Goal: Task Accomplishment & Management: Manage account settings

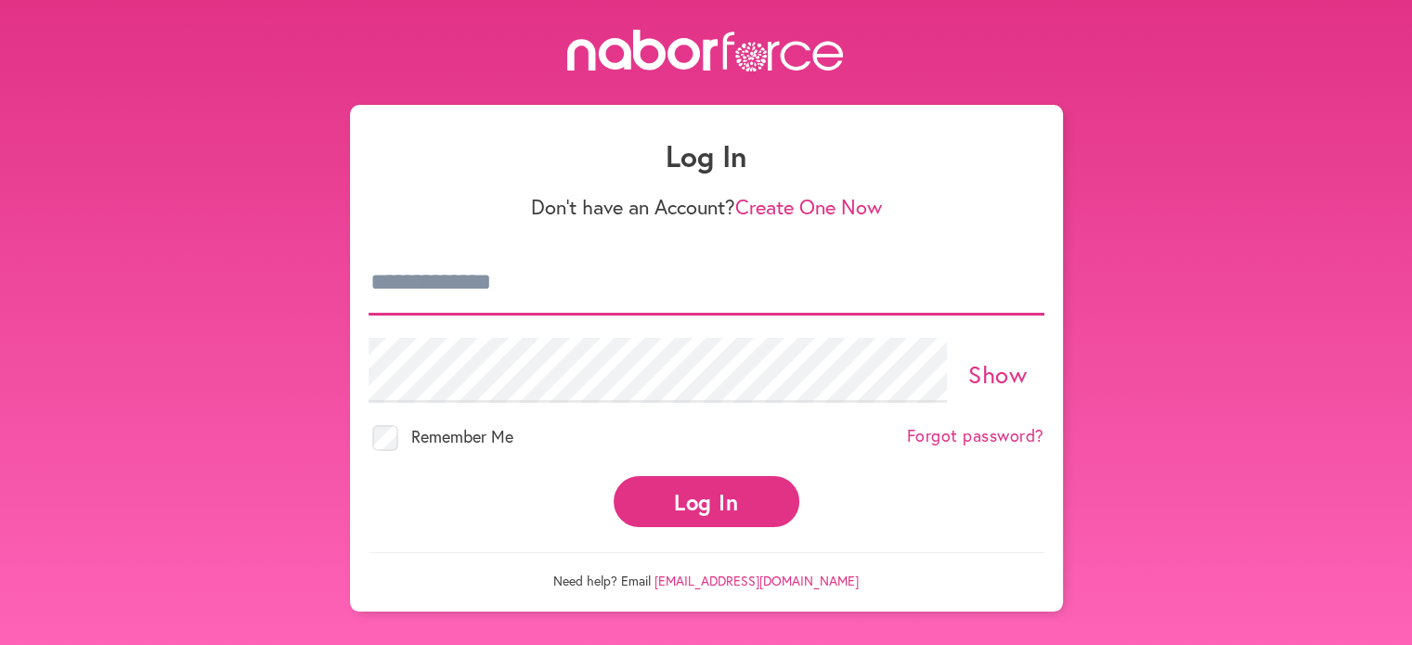
click at [492, 279] on input "email" at bounding box center [707, 283] width 676 height 65
type input "**********"
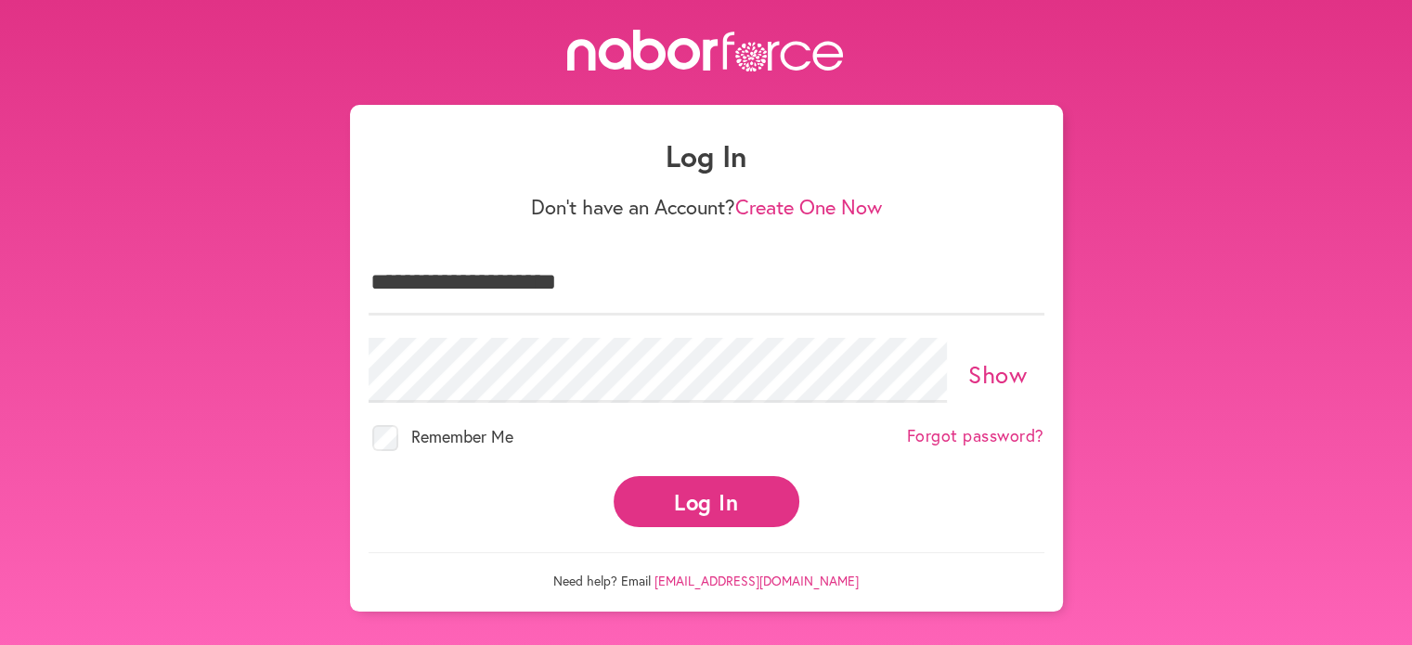
click at [717, 506] on button "Log In" at bounding box center [707, 501] width 186 height 51
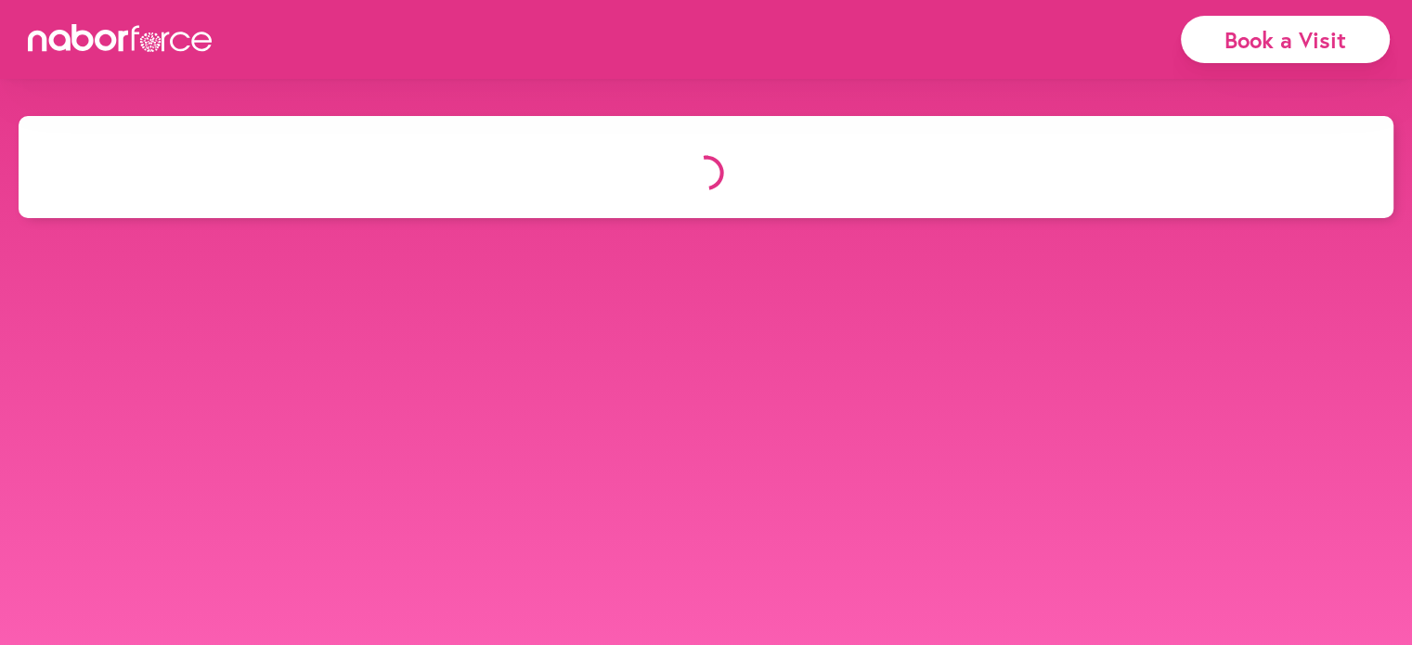
select select "*"
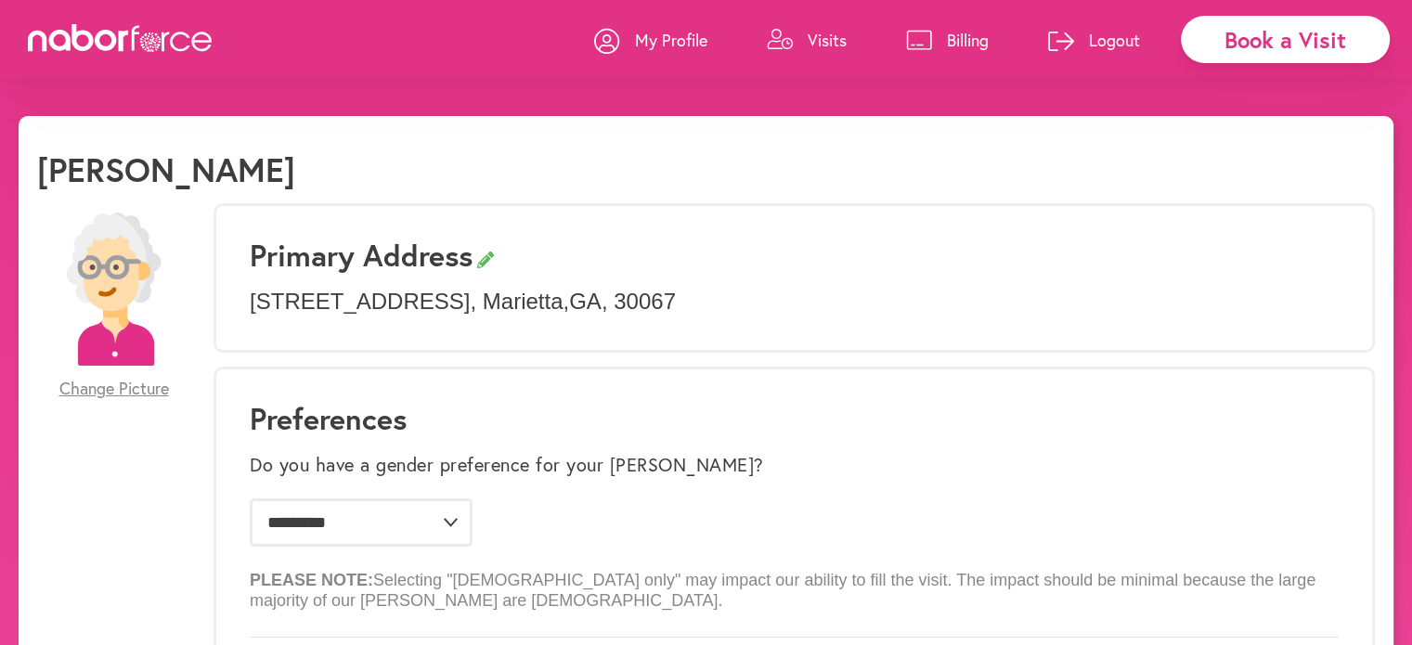
click at [832, 42] on p "Visits" at bounding box center [827, 40] width 39 height 22
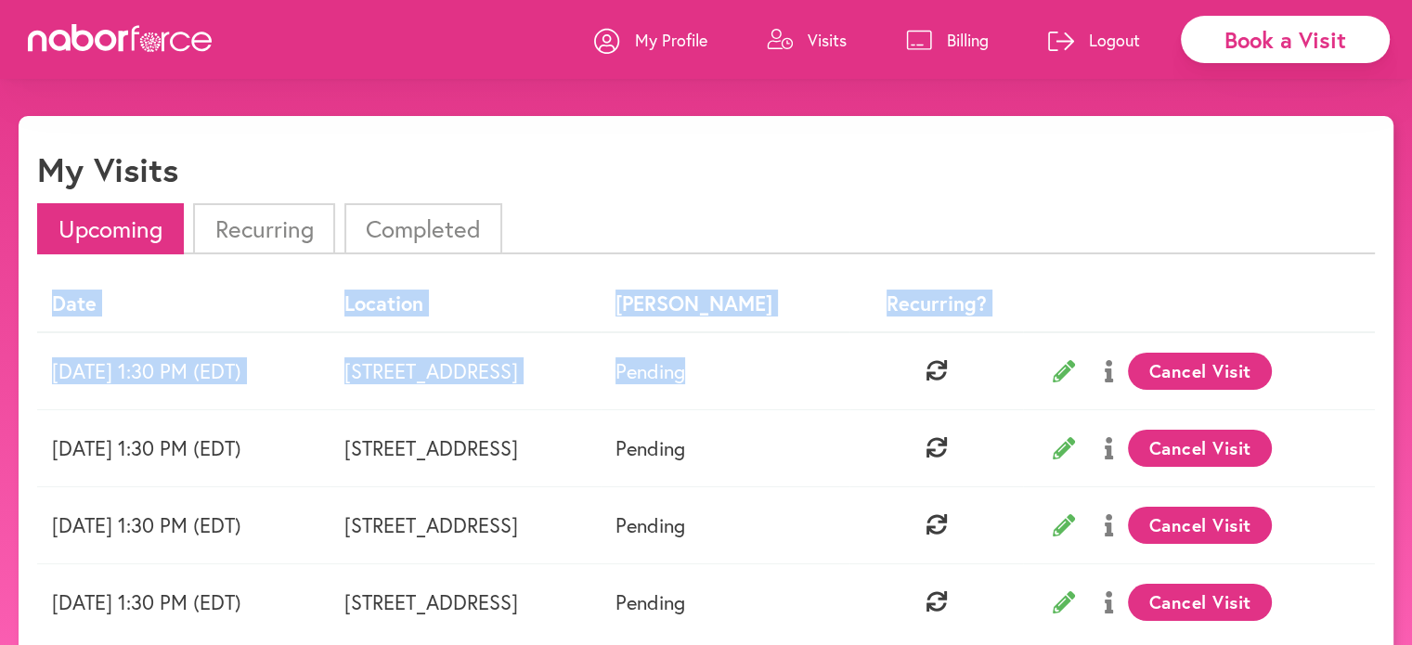
drag, startPoint x: 966, startPoint y: 233, endPoint x: 1051, endPoint y: 385, distance: 174.1
click at [1051, 385] on div "Upcoming Recurring Completed Date Location [GEOGRAPHIC_DATA] Recurring? [DATE] …" at bounding box center [706, 460] width 1338 height 514
click at [1199, 211] on ul "Upcoming Recurring Completed" at bounding box center [706, 228] width 1338 height 51
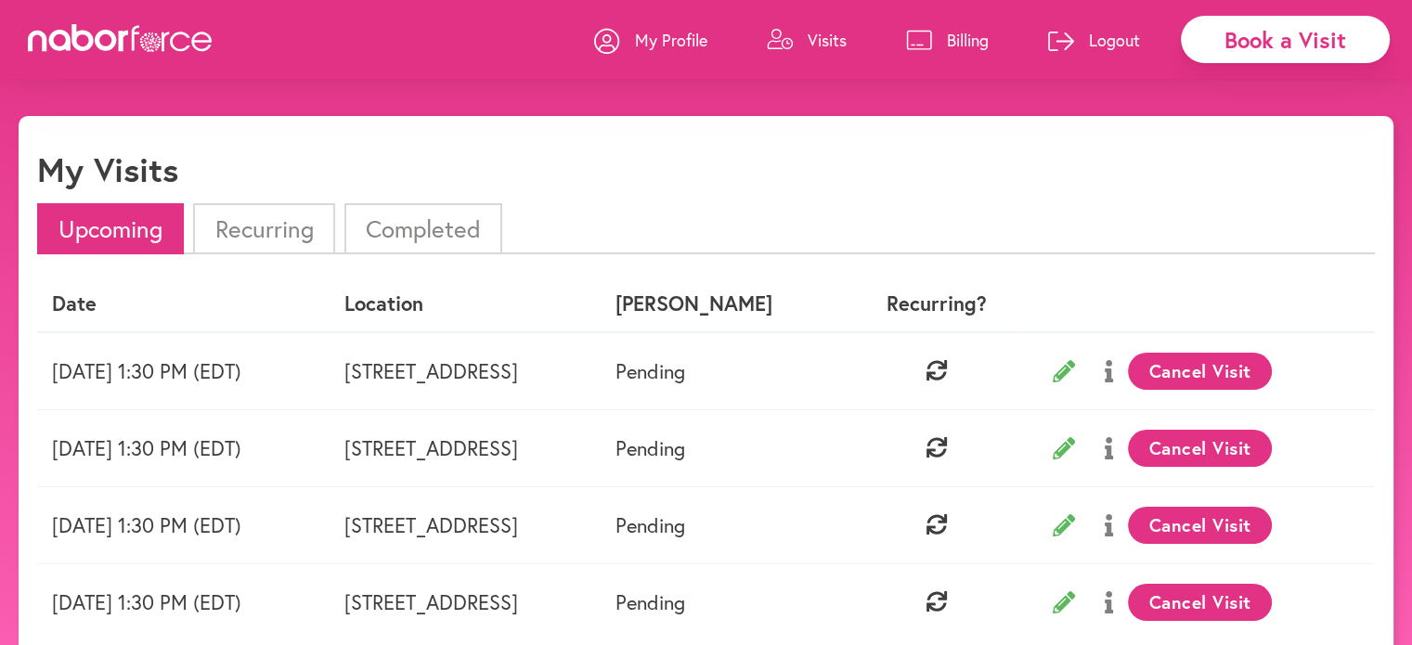
click at [1190, 369] on button "Cancel Visit" at bounding box center [1200, 371] width 144 height 37
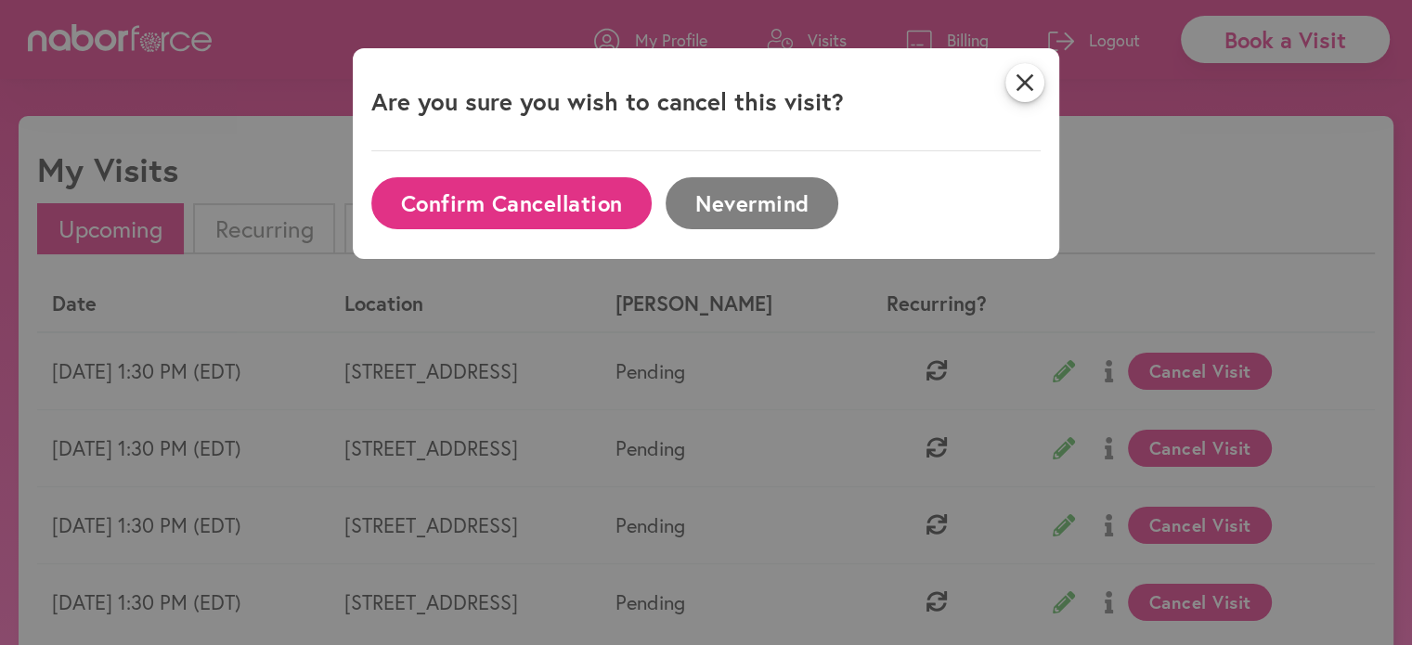
click at [636, 206] on button "Confirm Cancellation" at bounding box center [511, 202] width 280 height 51
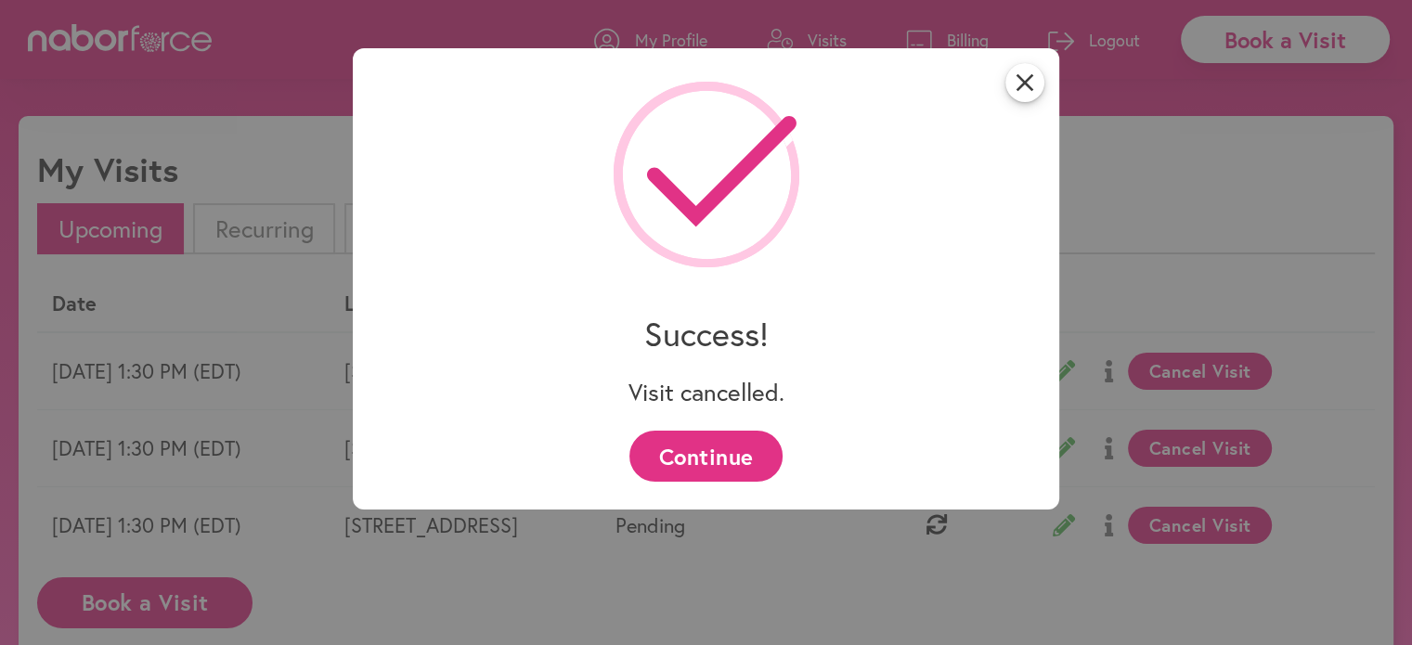
click at [750, 446] on button "Continue" at bounding box center [705, 456] width 153 height 51
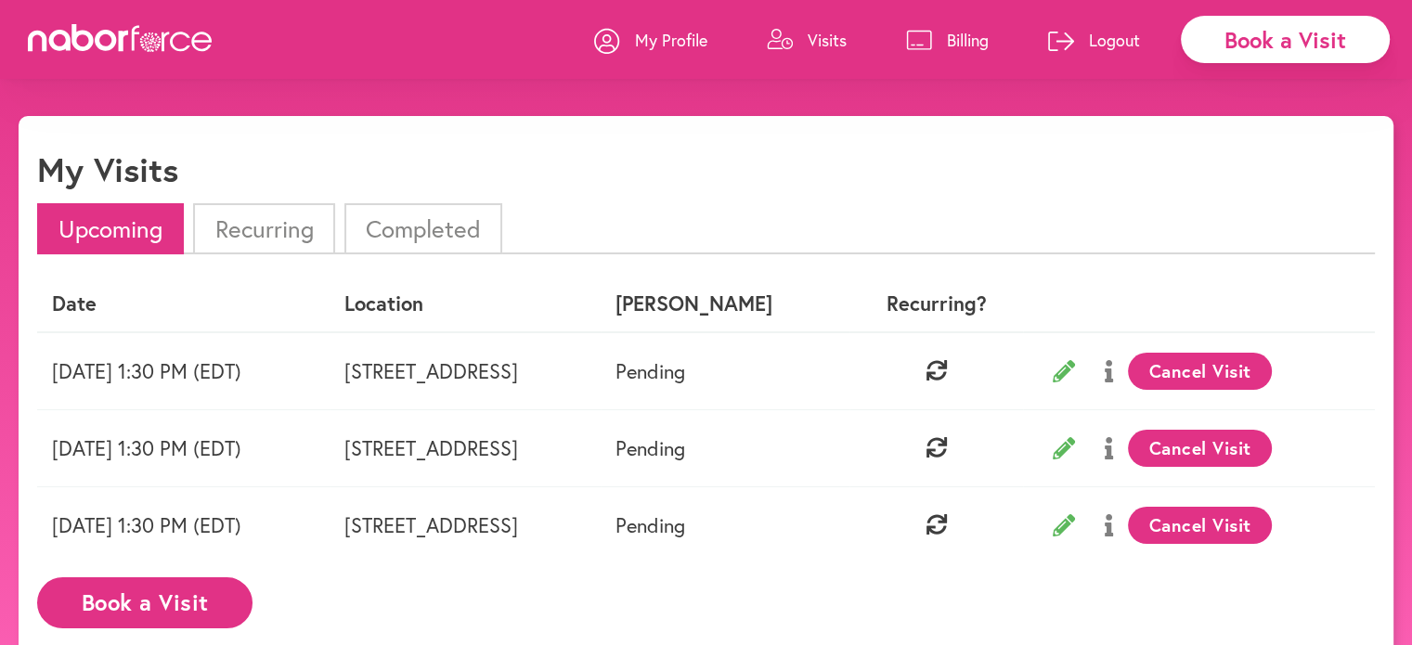
click at [1103, 40] on p "Logout" at bounding box center [1114, 40] width 51 height 22
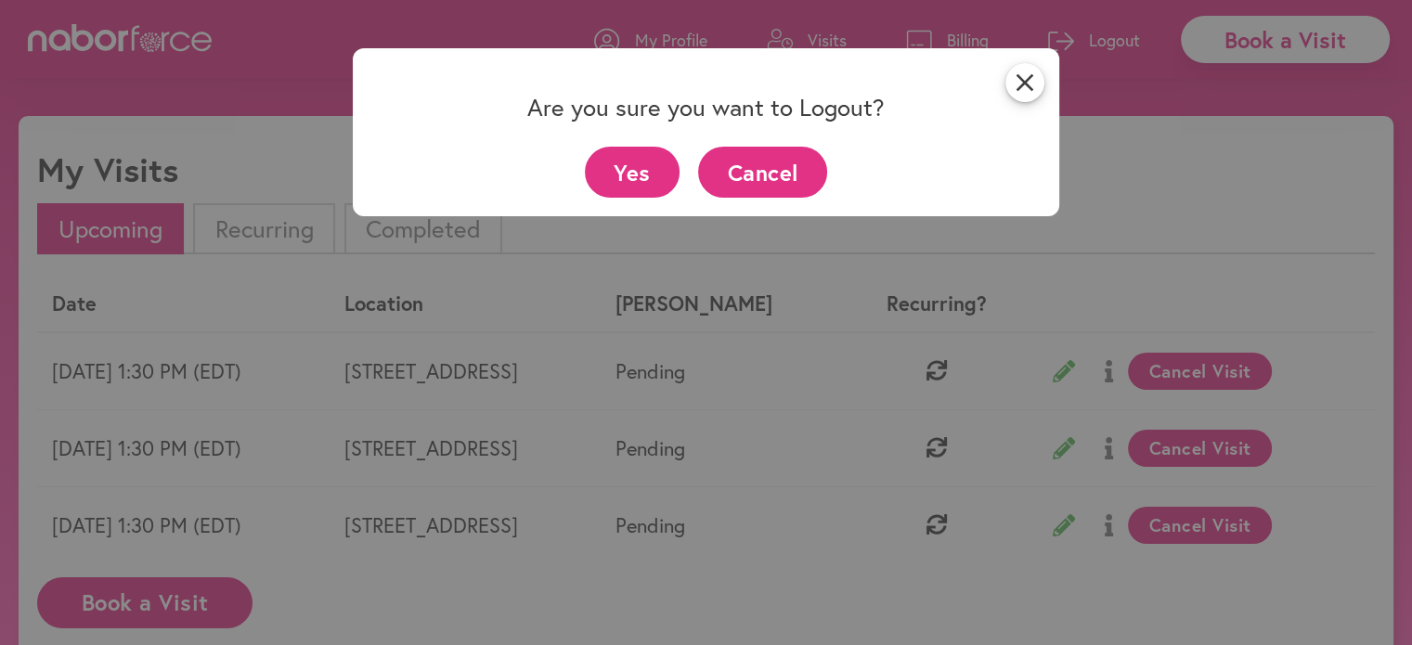
click at [647, 174] on button "Yes" at bounding box center [633, 172] width 96 height 51
